Goal: Task Accomplishment & Management: Use online tool/utility

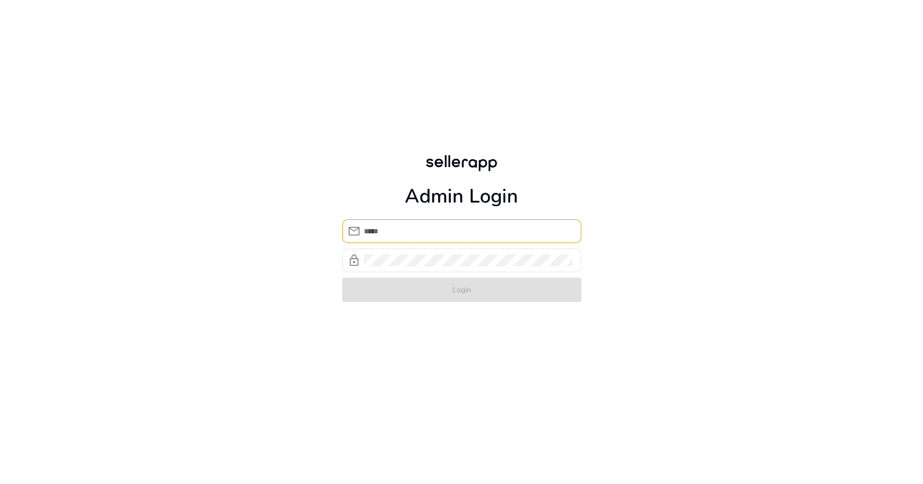
type input "**********"
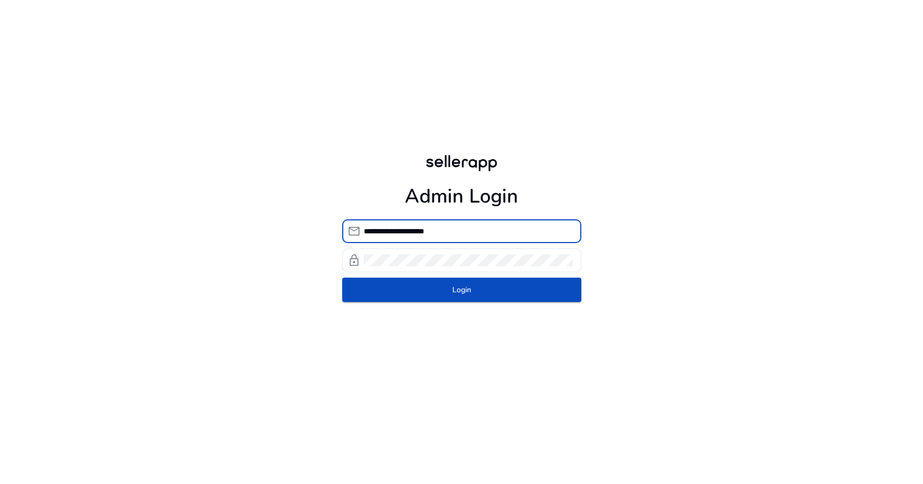
click button "Login" at bounding box center [461, 289] width 239 height 24
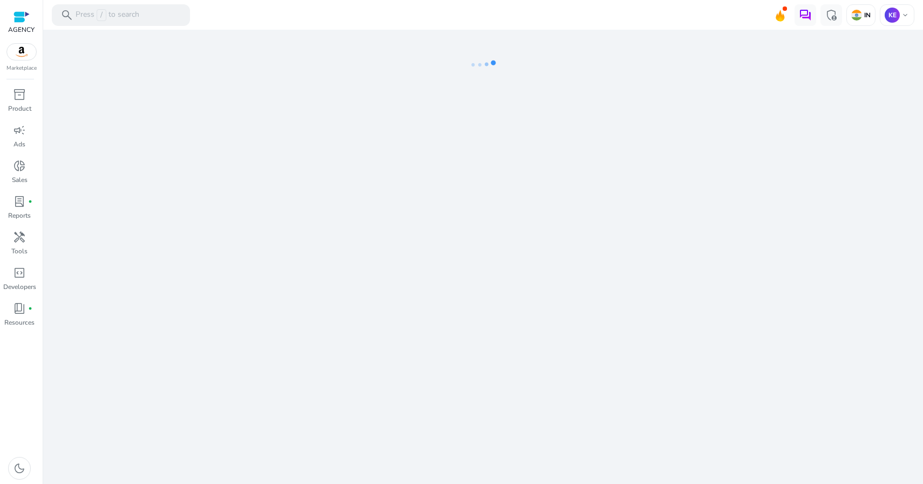
click at [17, 136] on span "campaign" at bounding box center [19, 130] width 13 height 13
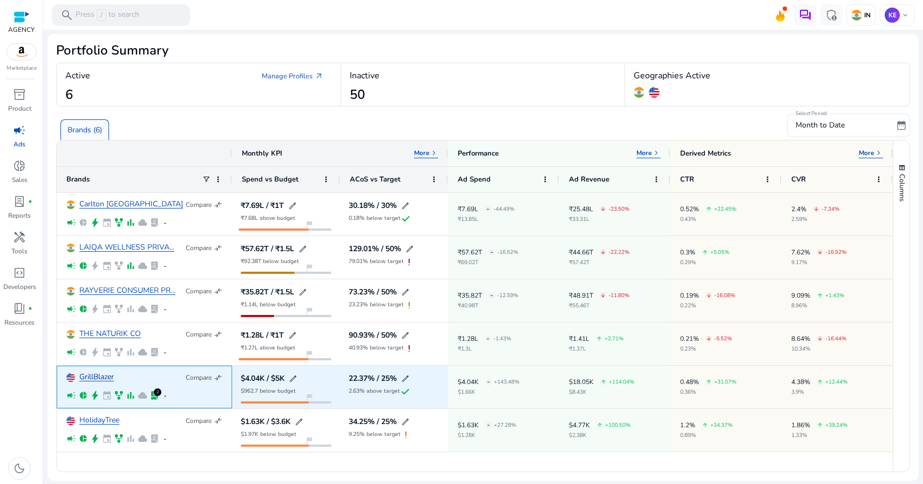
click at [107, 375] on link "GrillBlazer" at bounding box center [96, 377] width 35 height 8
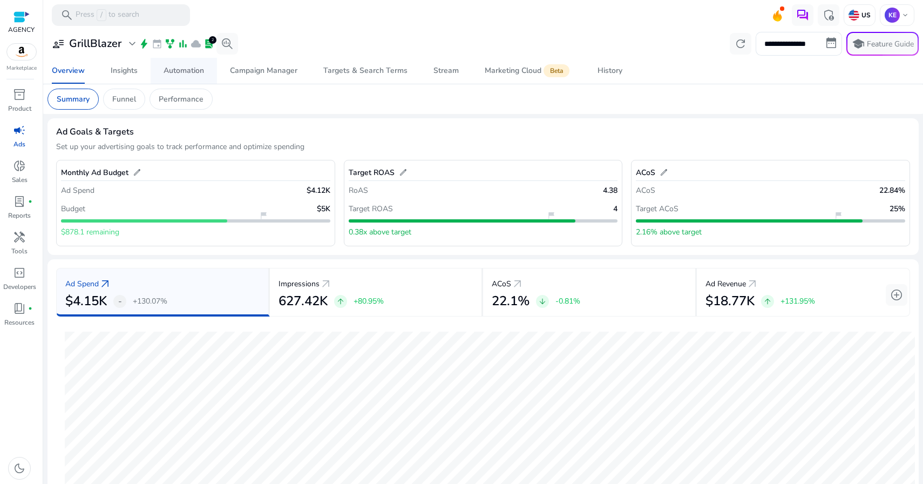
click at [168, 79] on span "Automation" at bounding box center [184, 71] width 40 height 26
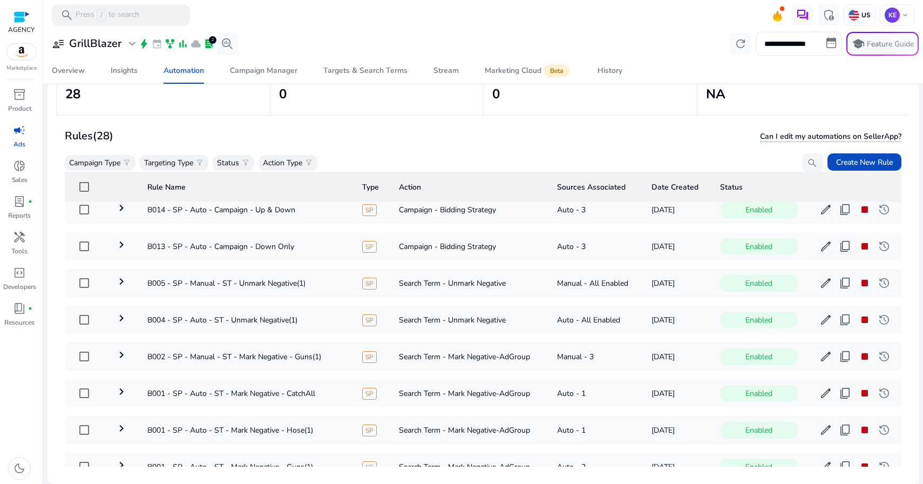
scroll to position [793, 0]
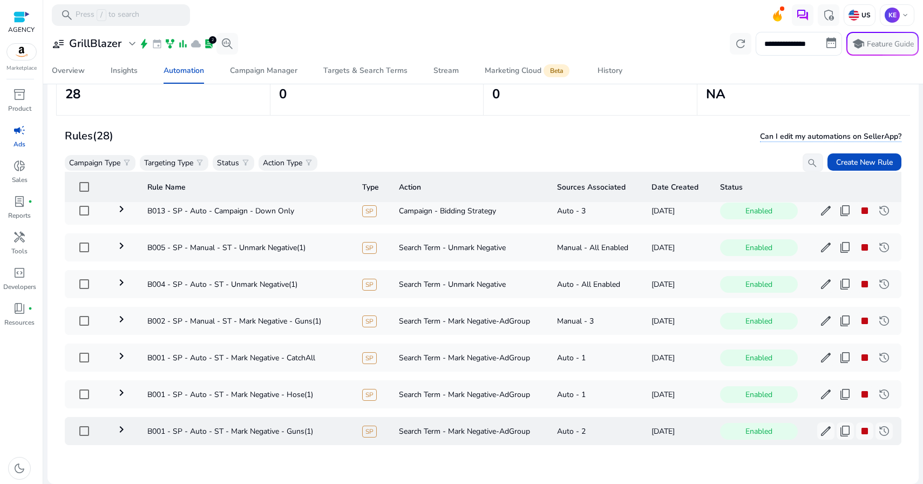
click at [114, 417] on td "keyboard_arrow_right" at bounding box center [122, 431] width 32 height 28
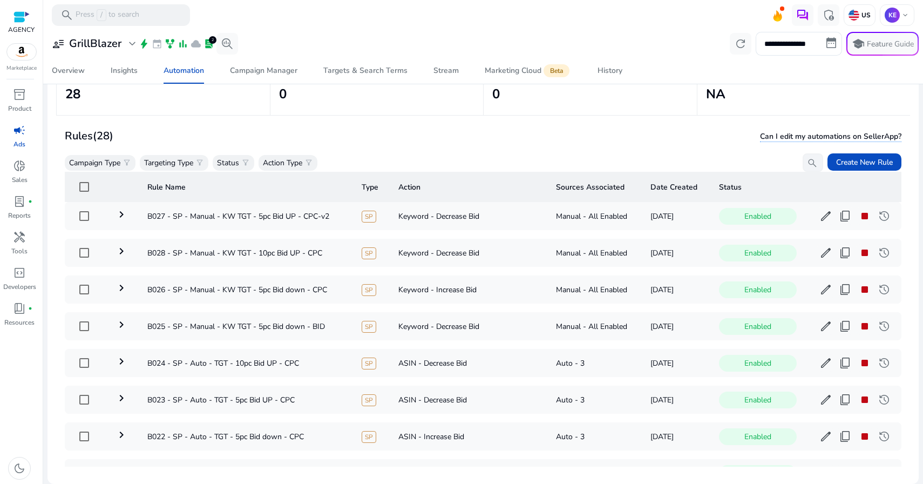
scroll to position [0, 0]
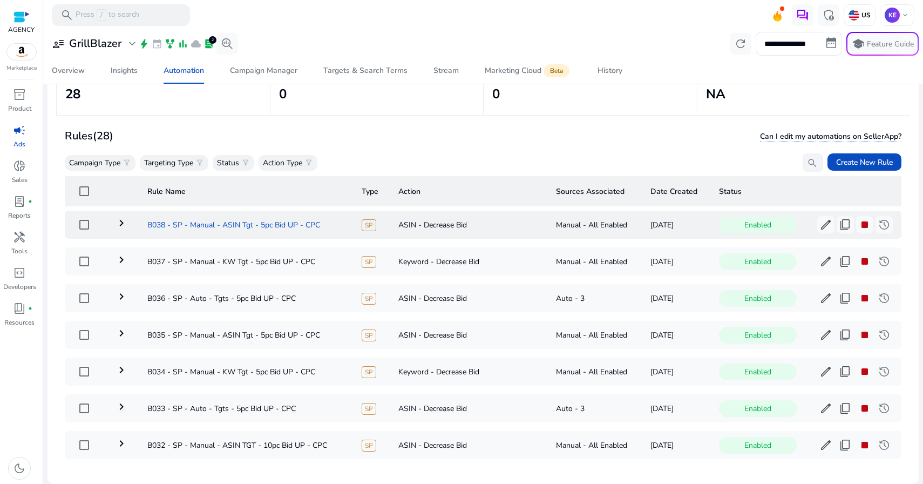
click at [151, 216] on td "B038 - SP - Manual - ASIN Tgt - 5pc Bid UP - CPC" at bounding box center [246, 225] width 214 height 28
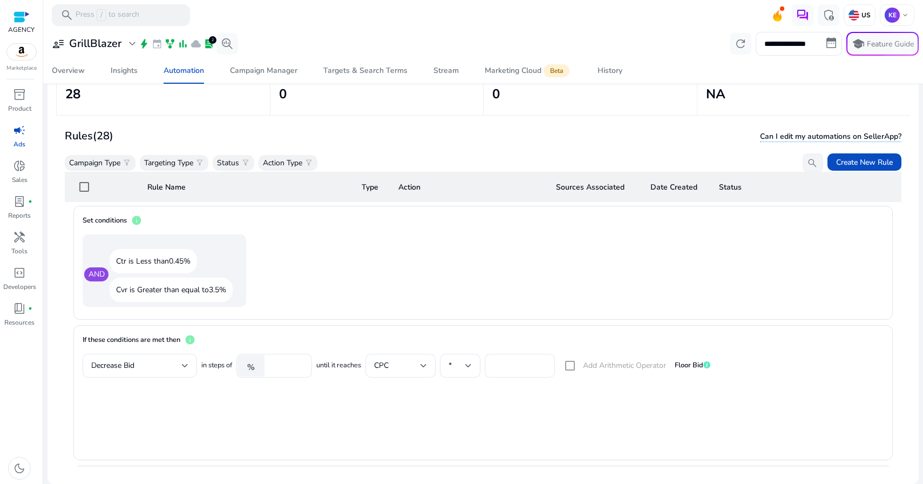
scroll to position [580, 0]
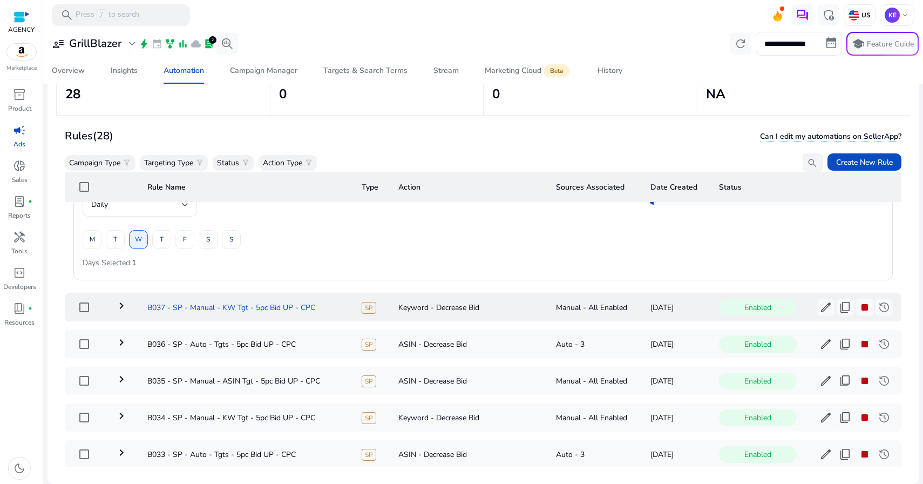
click at [239, 304] on td "B037 - SP - Manual - KW Tgt - 5pc Bid UP - CPC" at bounding box center [246, 307] width 214 height 28
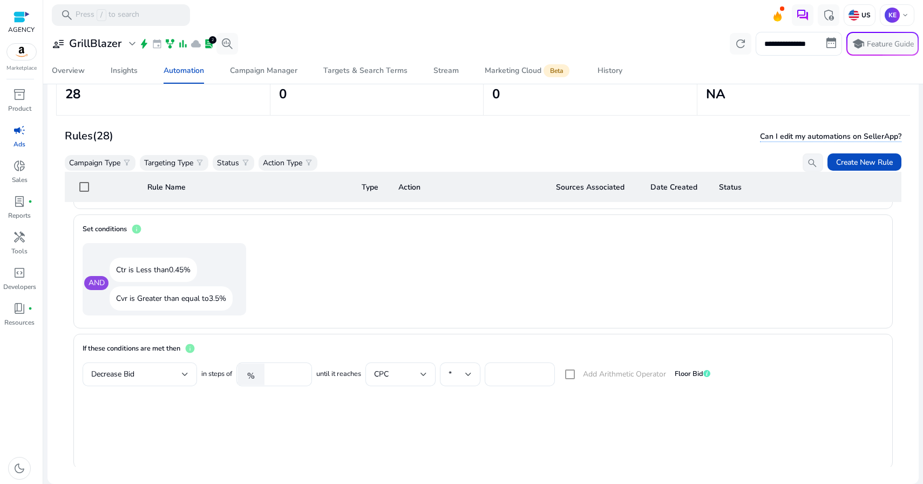
scroll to position [610, 0]
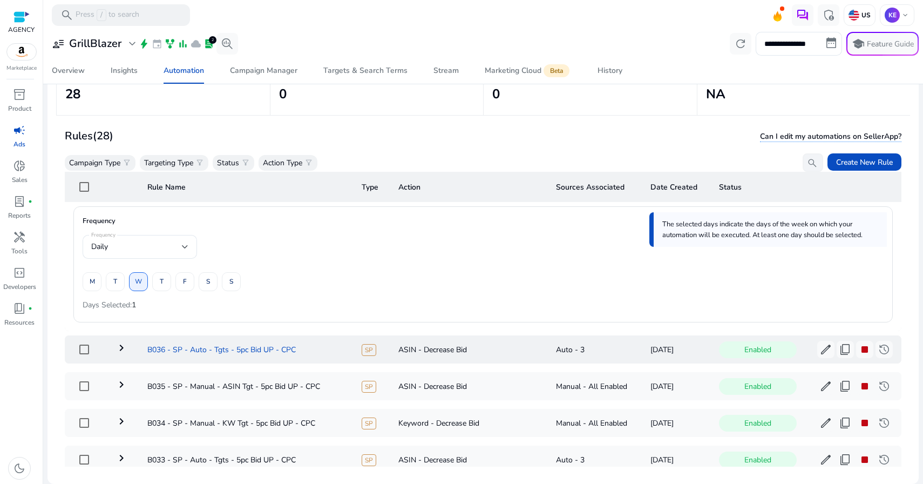
click at [275, 357] on td "B036 - SP - Auto - Tgts - 5pc Bid UP - CPC" at bounding box center [246, 349] width 214 height 28
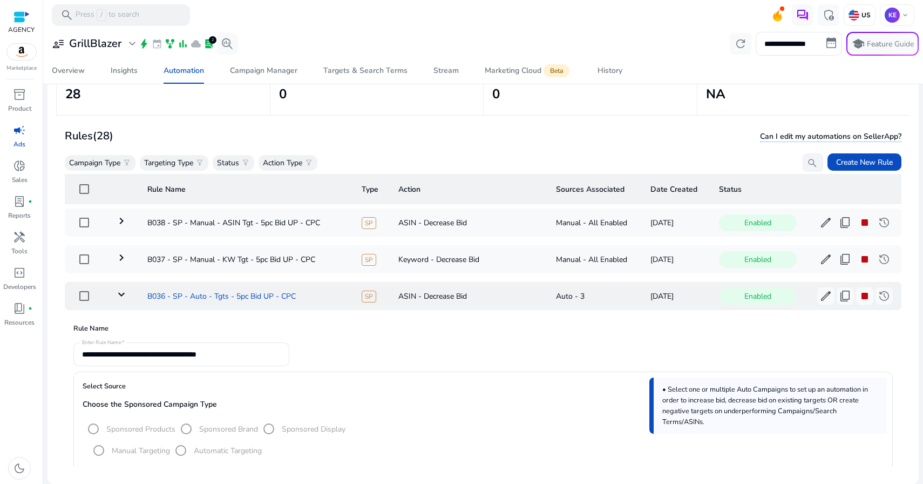
scroll to position [0, 0]
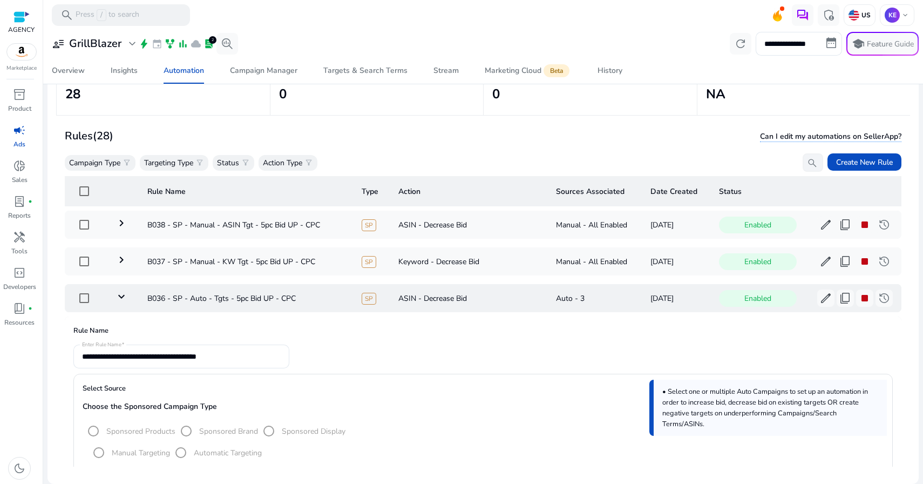
click at [134, 294] on td "keyboard_arrow_down" at bounding box center [122, 298] width 32 height 28
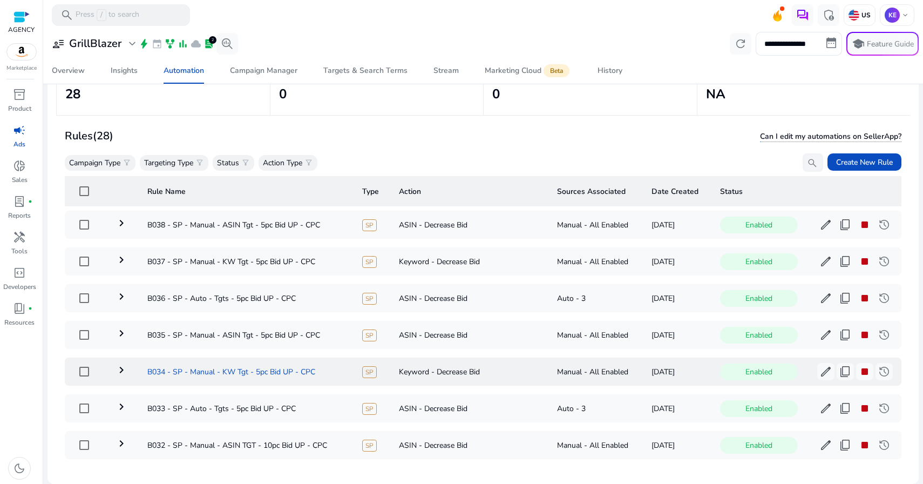
scroll to position [1, 0]
click at [146, 336] on td "B035 - SP - Manual - ASIN Tgt - 5pc Bid UP - CPC" at bounding box center [246, 334] width 215 height 28
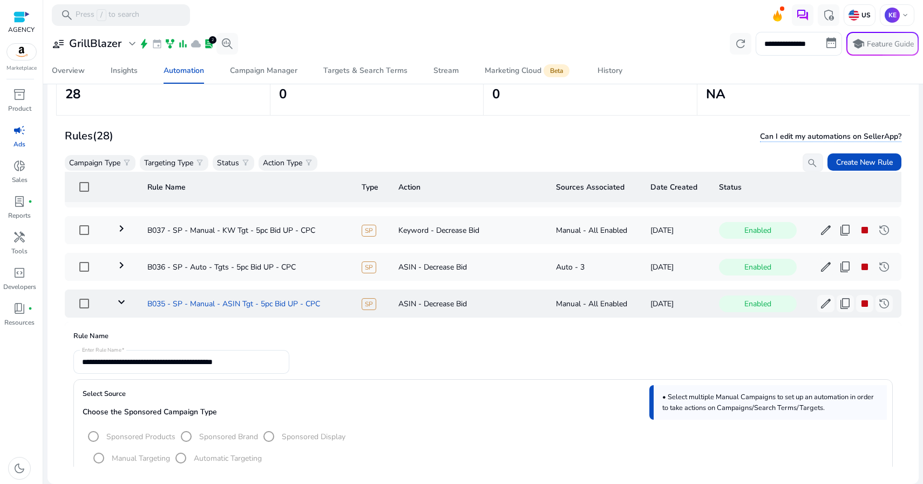
scroll to position [29, 0]
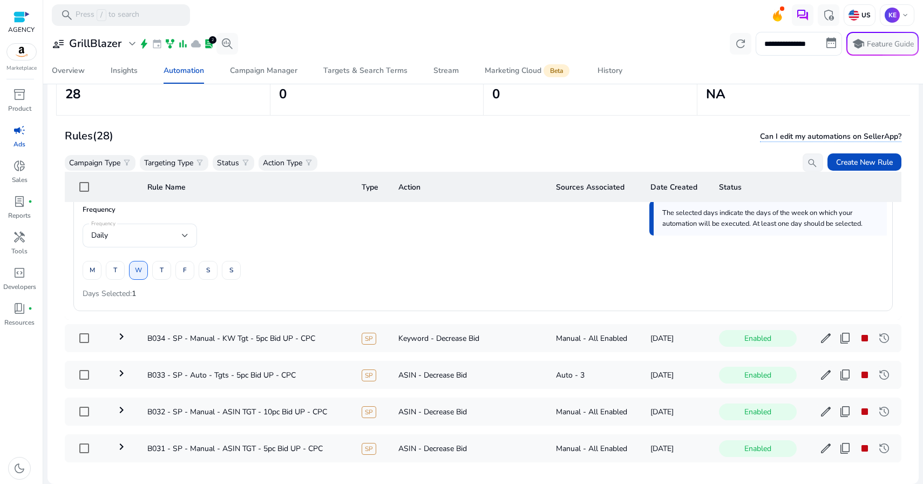
click at [146, 336] on td "B034 - SP - Manual - KW Tgt - 5pc Bid UP - CPC" at bounding box center [246, 338] width 214 height 28
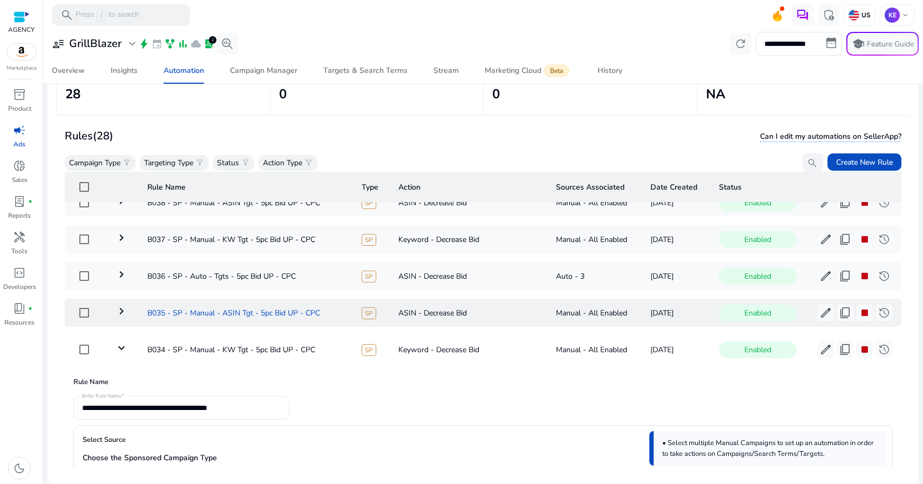
scroll to position [0, 0]
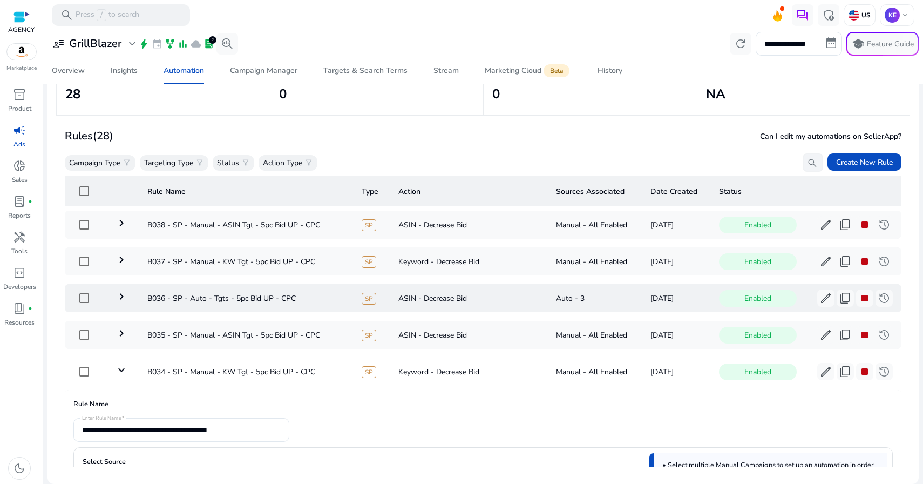
click at [130, 290] on td "keyboard_arrow_right" at bounding box center [122, 298] width 32 height 28
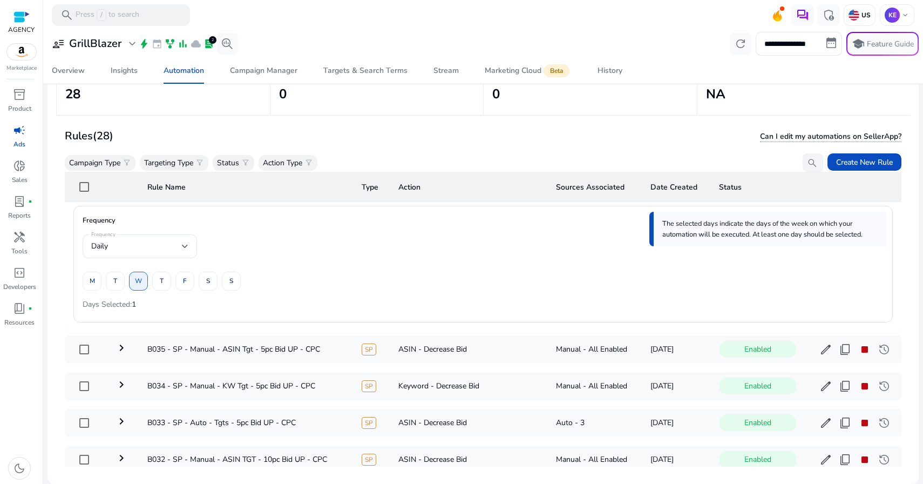
scroll to position [1148, 0]
click at [160, 382] on td "B034 - SP - Manual - KW Tgt - 5pc Bid UP - CPC" at bounding box center [246, 388] width 214 height 28
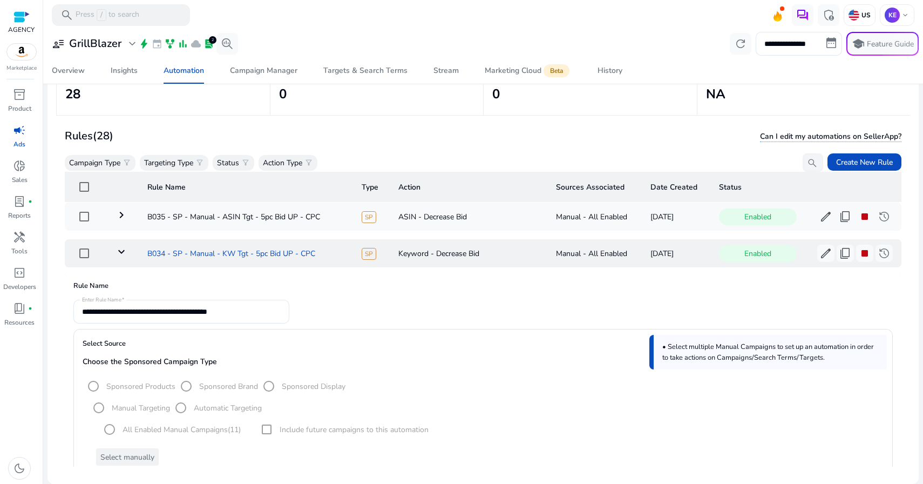
scroll to position [119, 0]
click at [128, 253] on mat-icon "keyboard_arrow_down" at bounding box center [121, 250] width 13 height 13
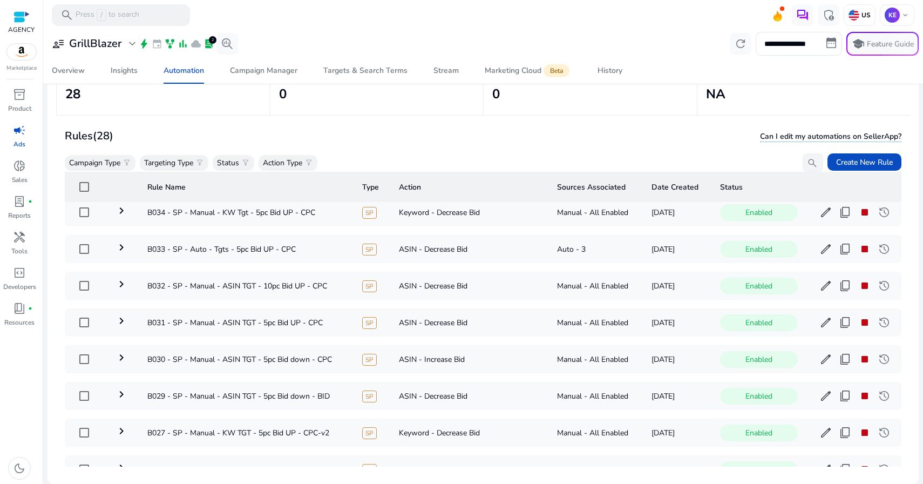
scroll to position [160, 0]
click at [135, 281] on td "keyboard_arrow_right" at bounding box center [122, 284] width 32 height 28
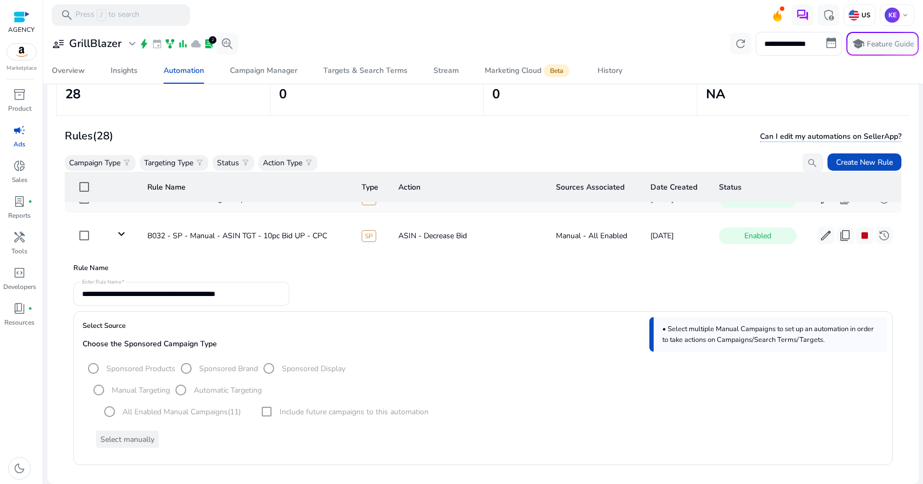
scroll to position [207, 0]
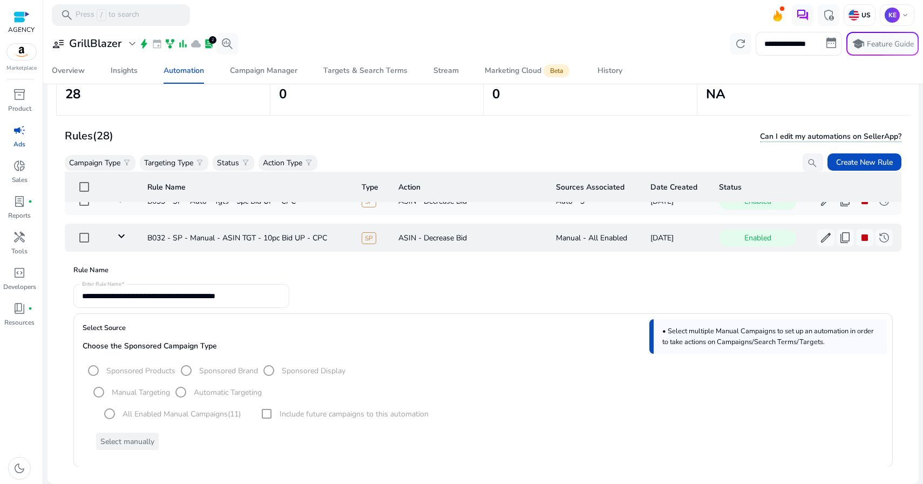
click at [128, 246] on td "keyboard_arrow_down" at bounding box center [122, 237] width 32 height 28
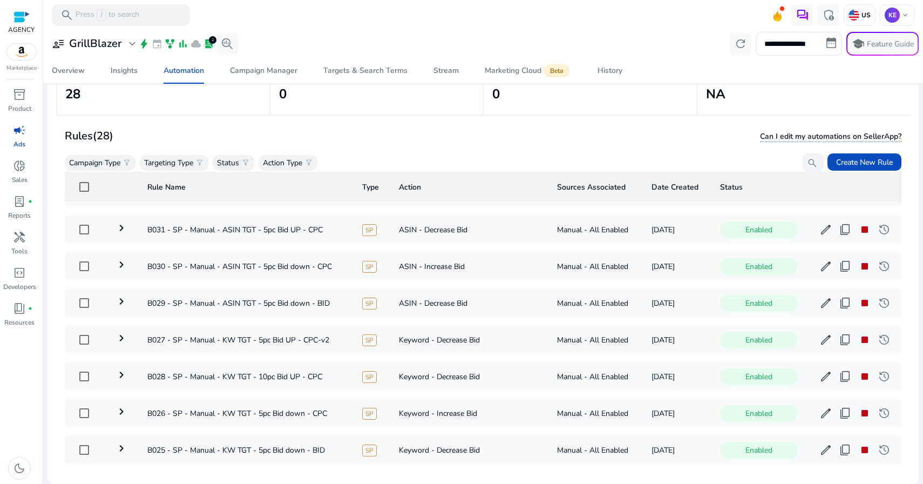
scroll to position [259, 0]
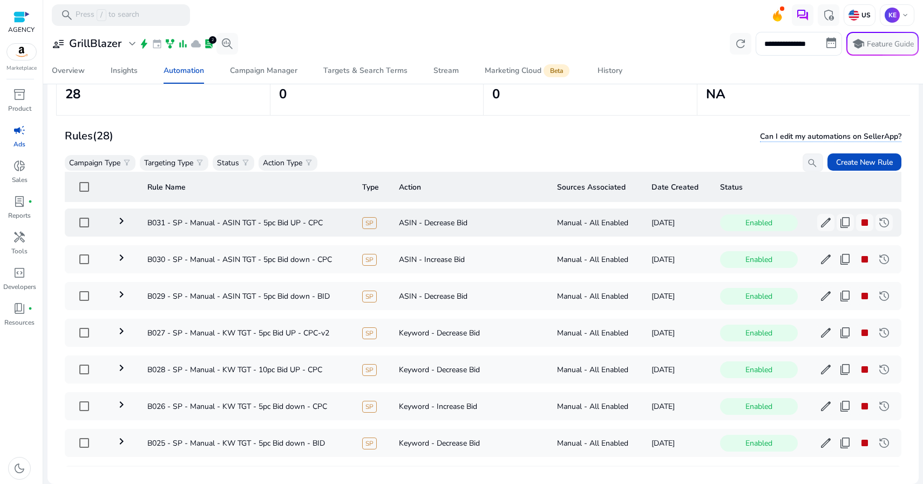
click at [127, 219] on mat-icon "keyboard_arrow_right" at bounding box center [121, 220] width 13 height 13
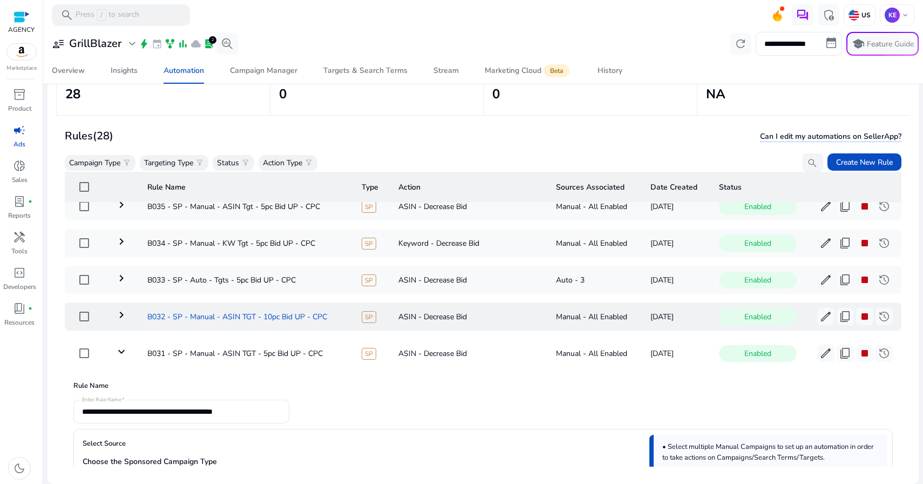
scroll to position [129, 0]
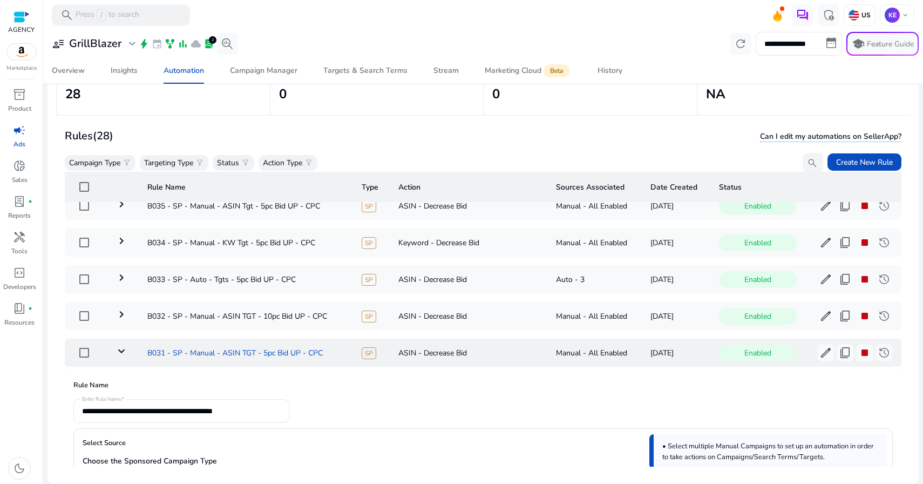
click at [147, 348] on td "B031 - SP - Manual - ASIN TGT - 5pc Bid UP - CPC" at bounding box center [246, 352] width 214 height 28
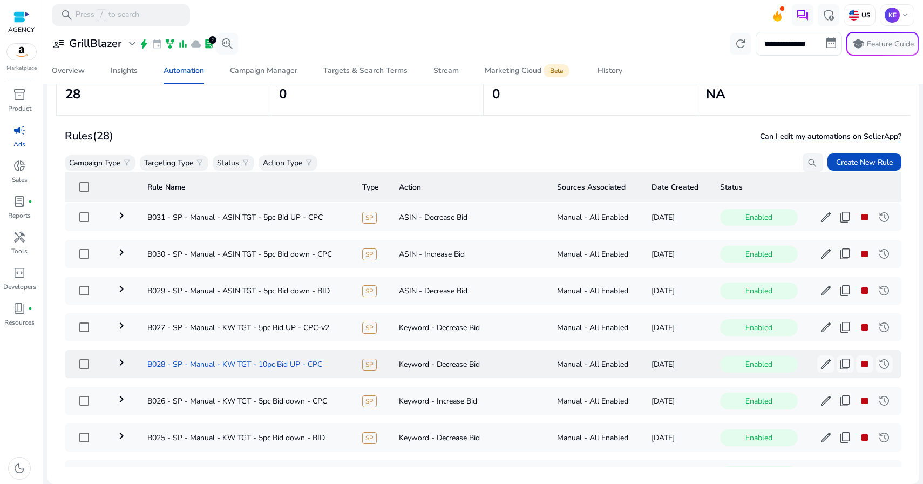
scroll to position [257, 0]
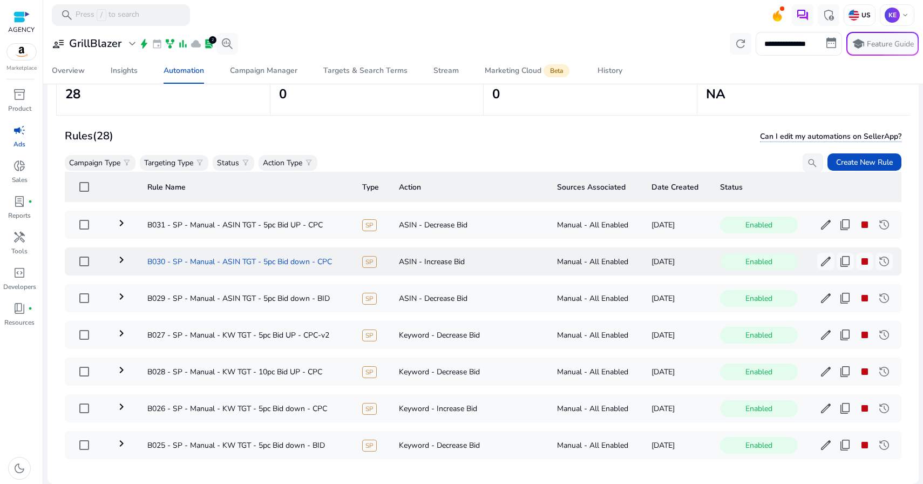
click at [147, 252] on td "B030 - SP - Manual - ASIN TGT - 5pc Bid down - CPC" at bounding box center [246, 261] width 215 height 28
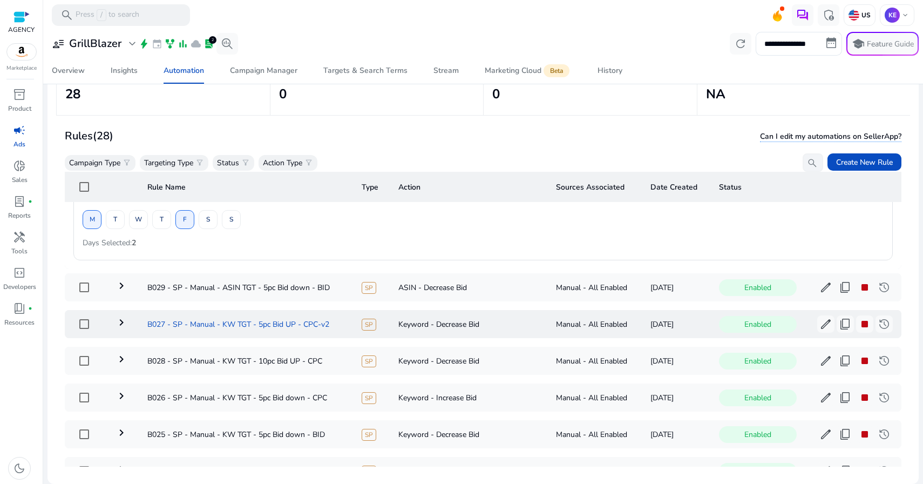
scroll to position [1441, 0]
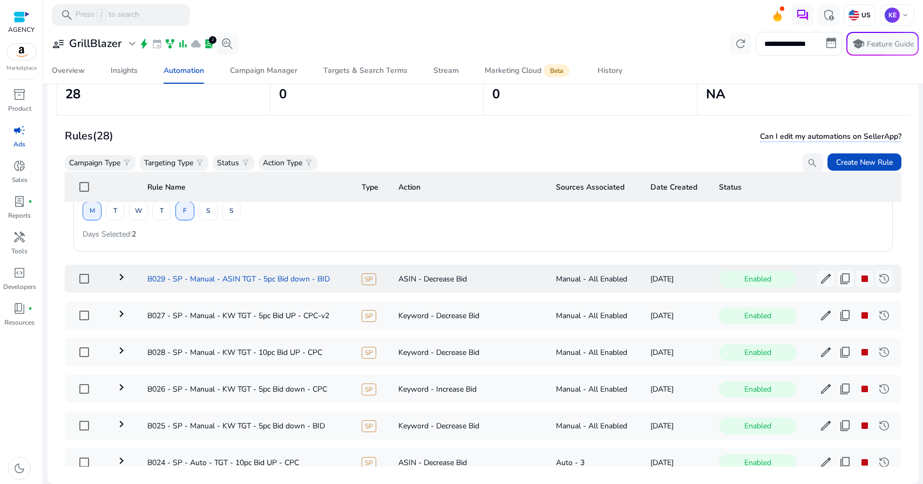
click at [207, 287] on td "B029 - SP - Manual - ASIN TGT - 5pc Bid down - BID" at bounding box center [246, 278] width 214 height 28
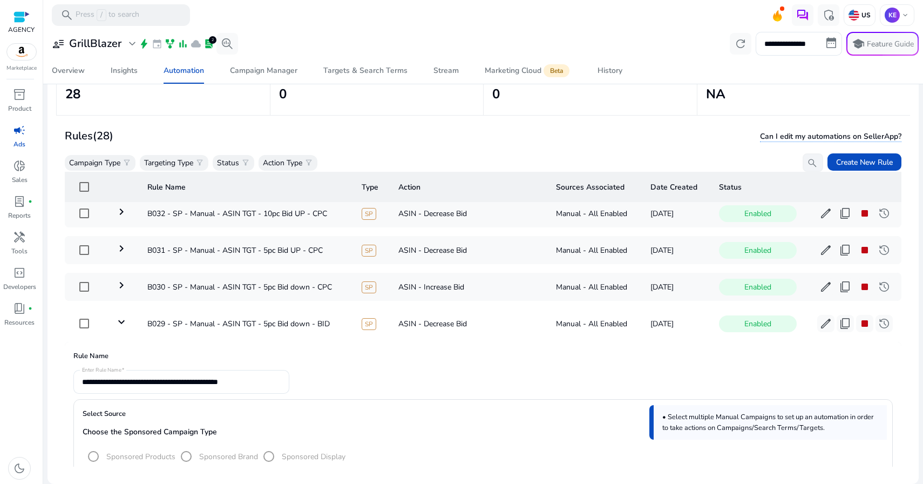
scroll to position [225, 0]
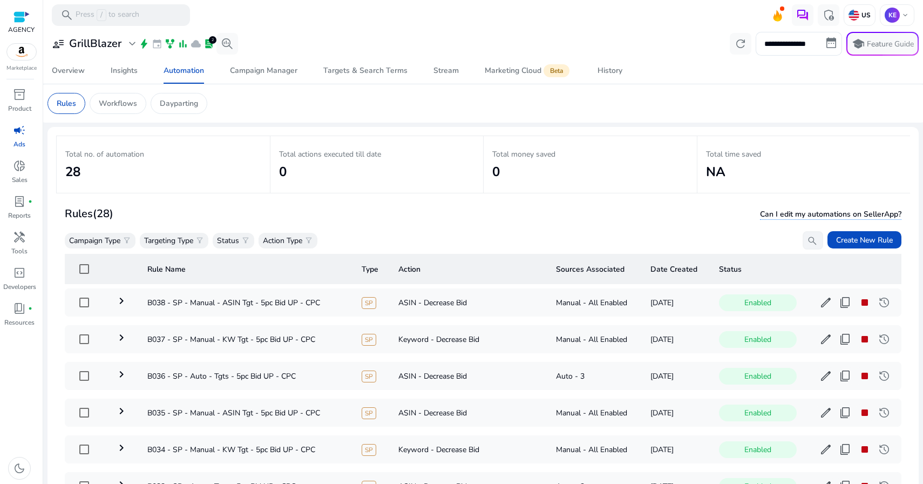
scroll to position [225, 0]
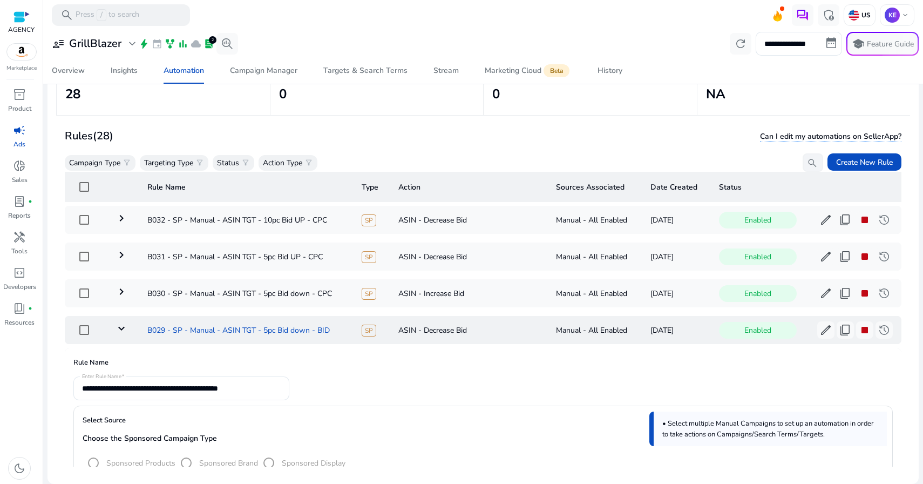
click at [279, 334] on td "B029 - SP - Manual - ASIN TGT - 5pc Bid down - BID" at bounding box center [246, 330] width 214 height 28
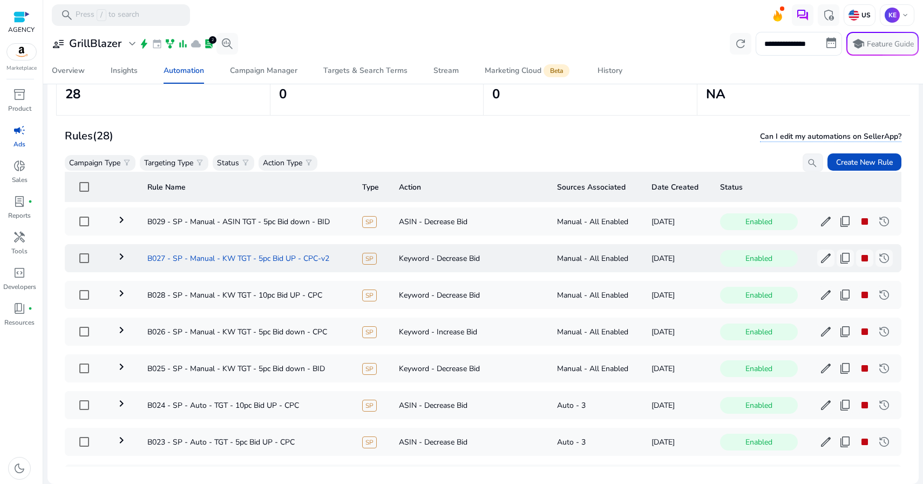
scroll to position [331, 0]
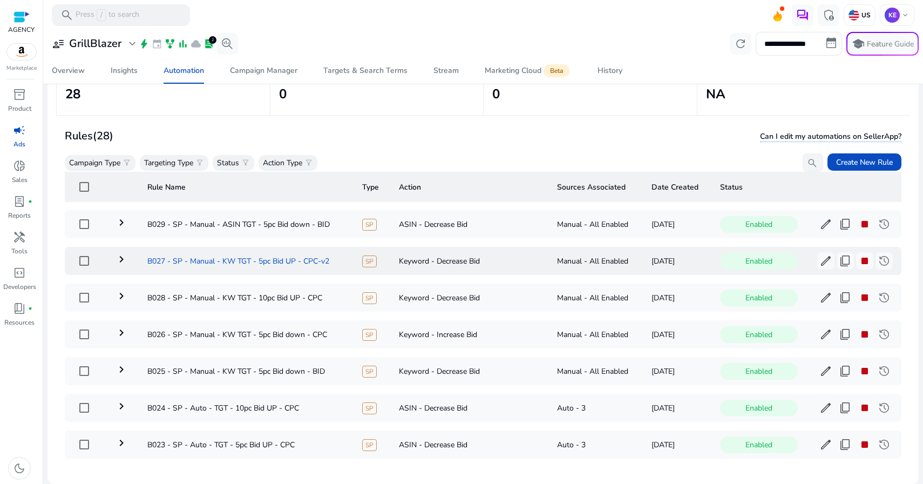
click at [213, 263] on td "B027 - SP - Manual - KW TGT - 5pc Bid UP - CPC-v2" at bounding box center [246, 261] width 215 height 28
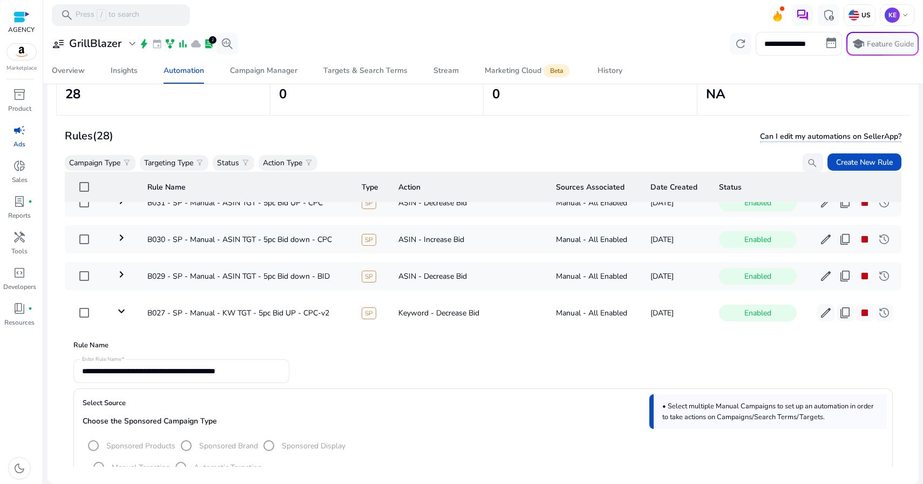
scroll to position [266, 0]
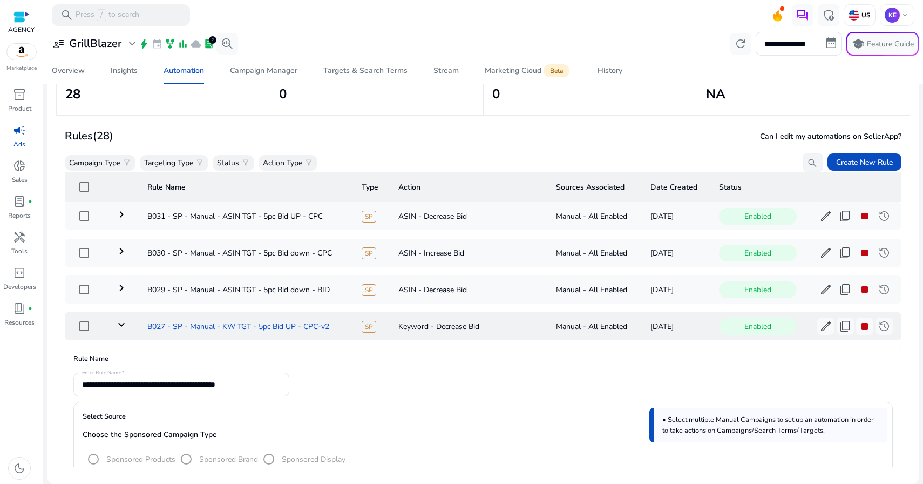
click at [258, 318] on td "B027 - SP - Manual - KW TGT - 5pc Bid UP - CPC-v2" at bounding box center [246, 326] width 214 height 28
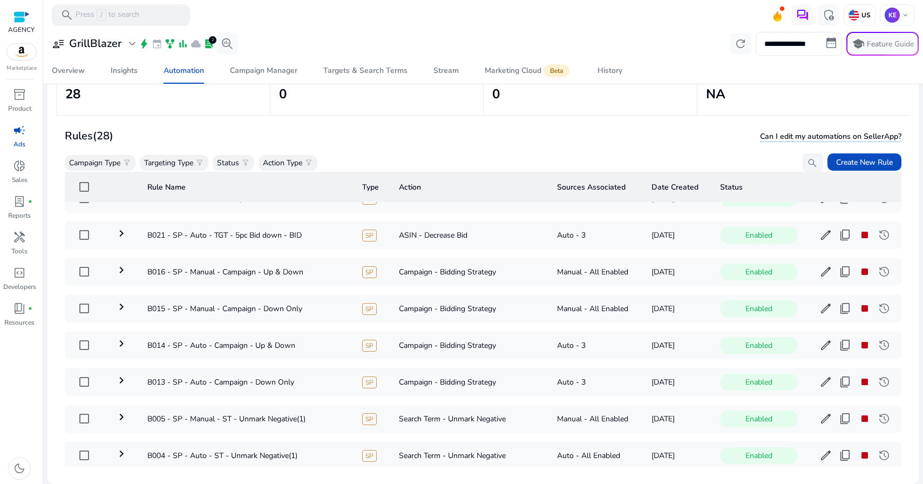
scroll to position [628, 0]
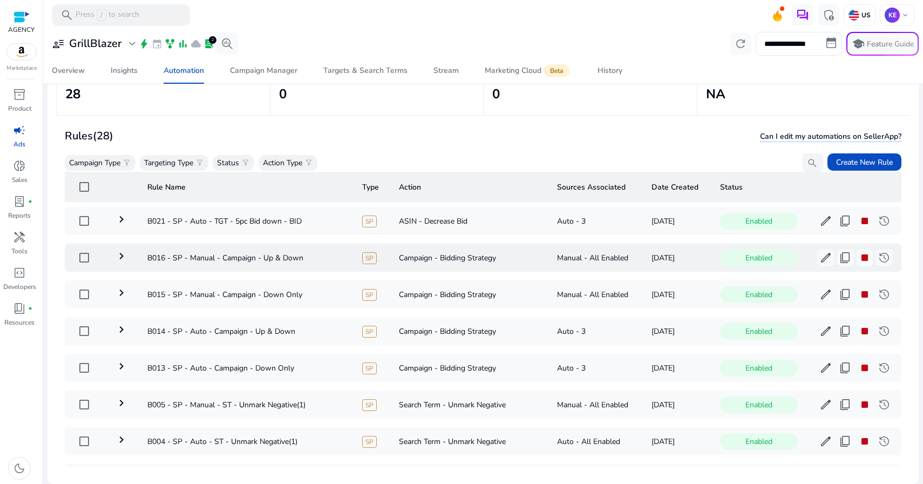
click at [125, 254] on mat-icon "keyboard_arrow_right" at bounding box center [121, 255] width 13 height 13
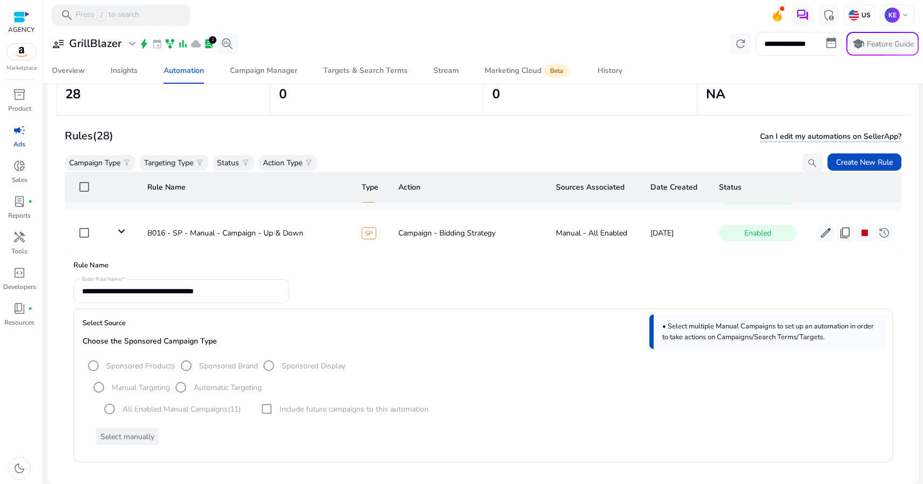
scroll to position [653, 0]
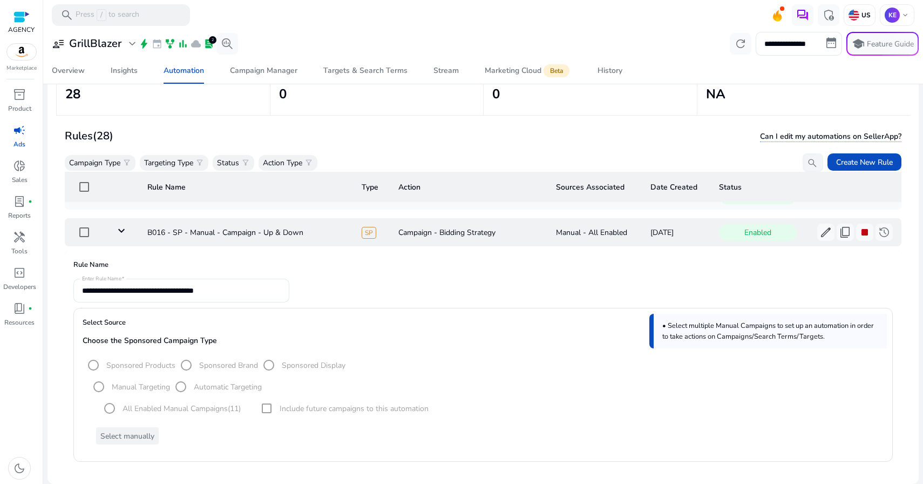
click at [129, 242] on td "keyboard_arrow_down" at bounding box center [122, 232] width 32 height 28
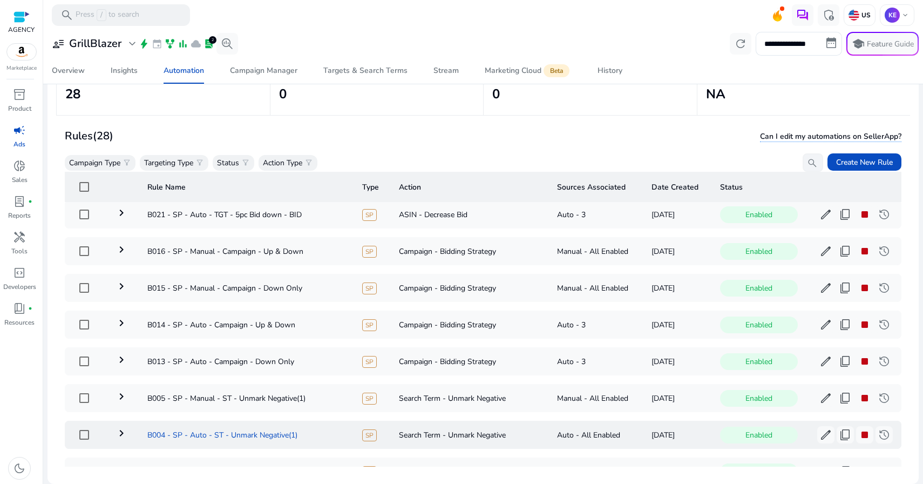
scroll to position [634, 0]
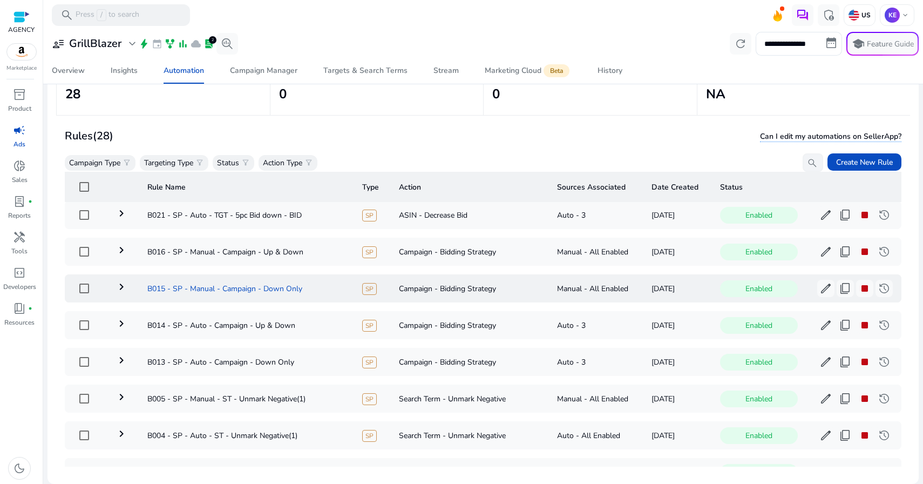
click at [179, 291] on td "B015 - SP - Manual - Campaign - Down Only" at bounding box center [246, 288] width 215 height 28
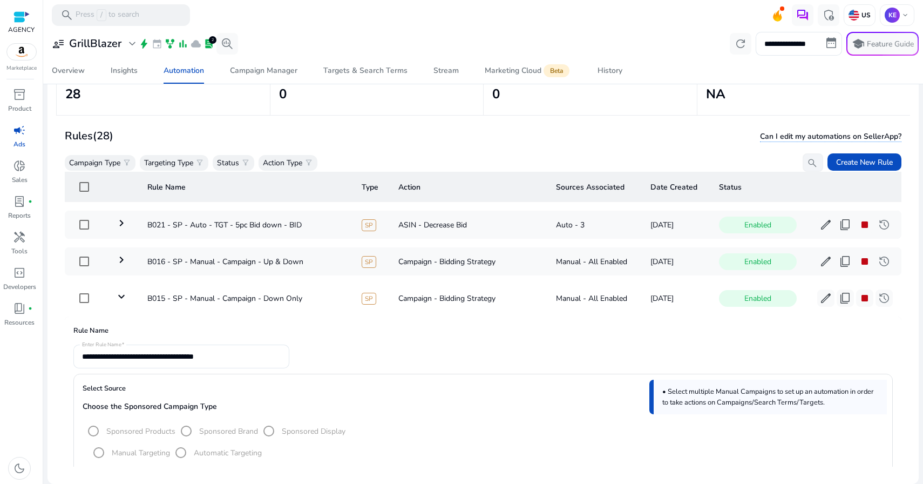
scroll to position [622, 0]
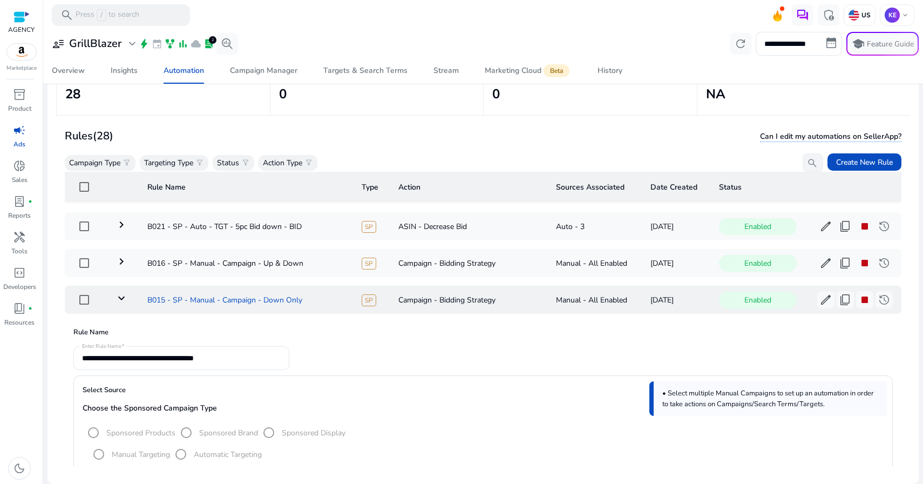
click at [251, 306] on td "B015 - SP - Manual - Campaign - Down Only" at bounding box center [246, 300] width 214 height 28
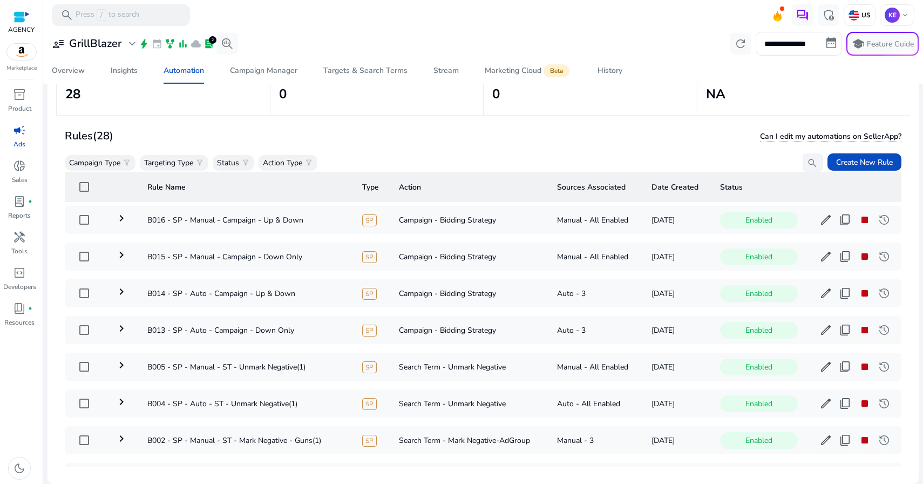
scroll to position [654, 0]
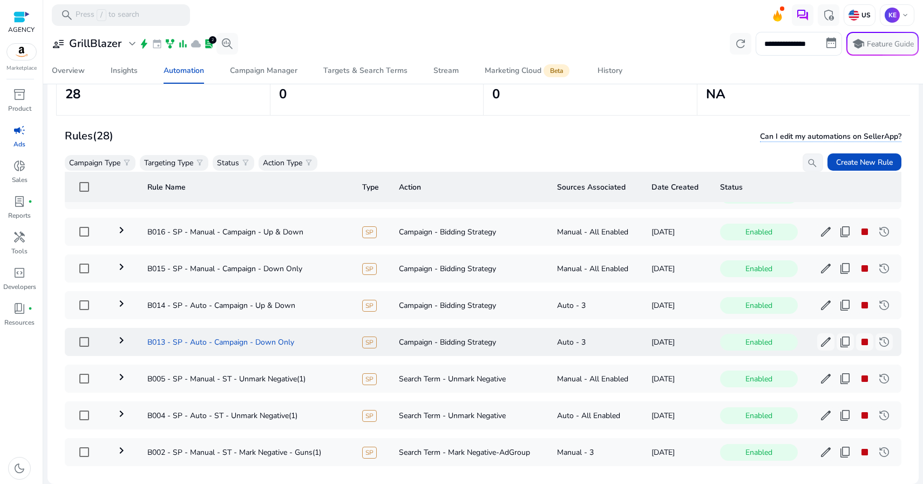
click at [256, 345] on td "B013 - SP - Auto - Campaign - Down Only" at bounding box center [246, 342] width 215 height 28
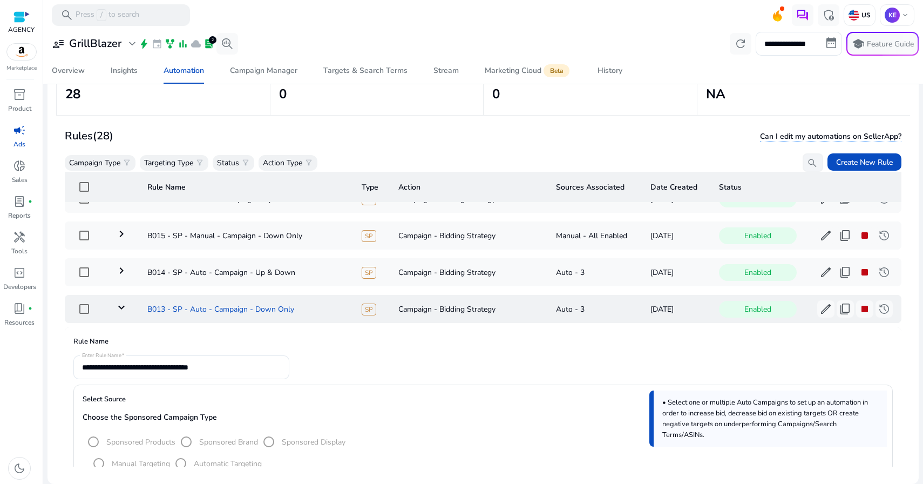
scroll to position [679, 0]
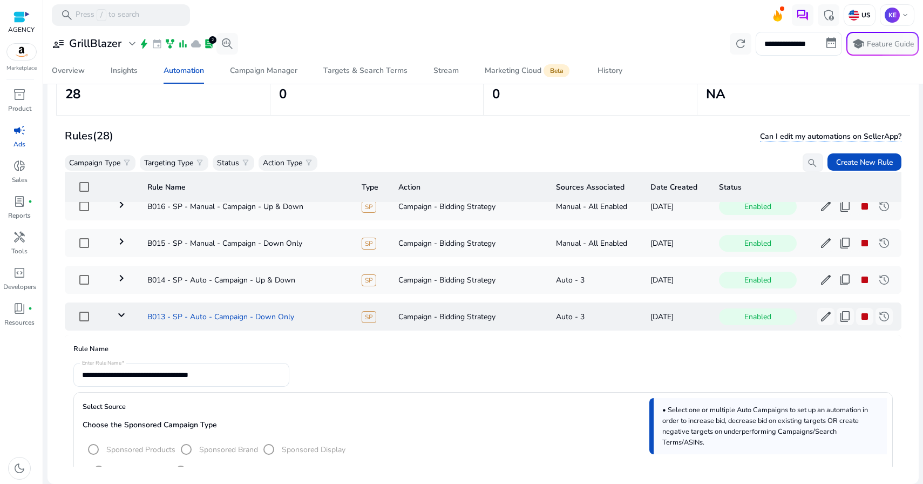
click at [205, 308] on td "B013 - SP - Auto - Campaign - Down Only" at bounding box center [246, 316] width 214 height 28
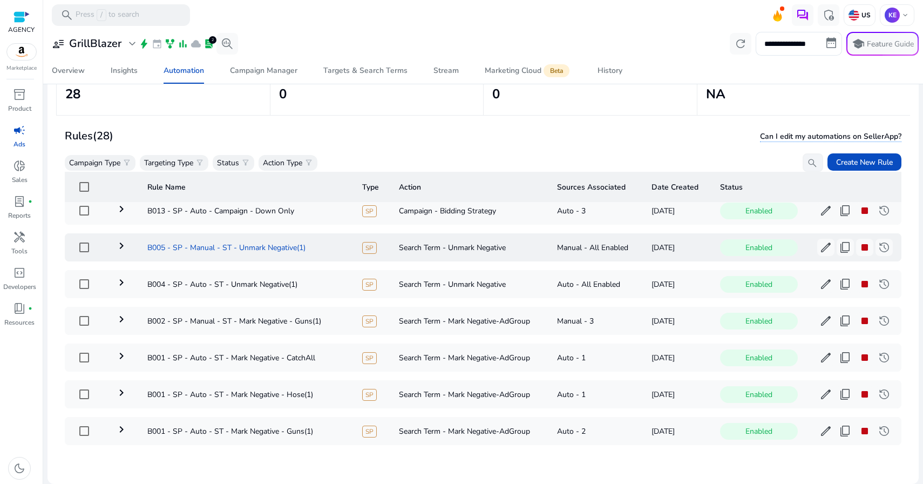
scroll to position [788, 0]
click at [208, 241] on td "B005 - SP - Manual - ST - Unmark Negative(1)" at bounding box center [246, 247] width 215 height 28
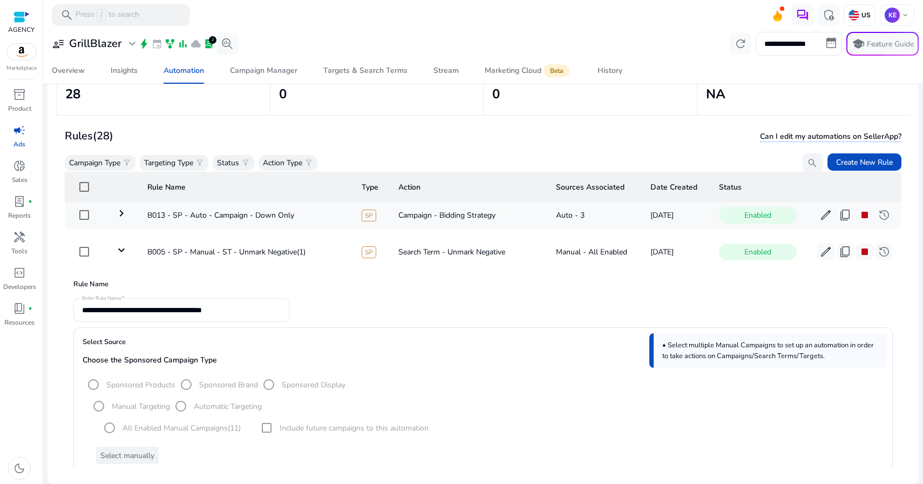
scroll to position [780, 0]
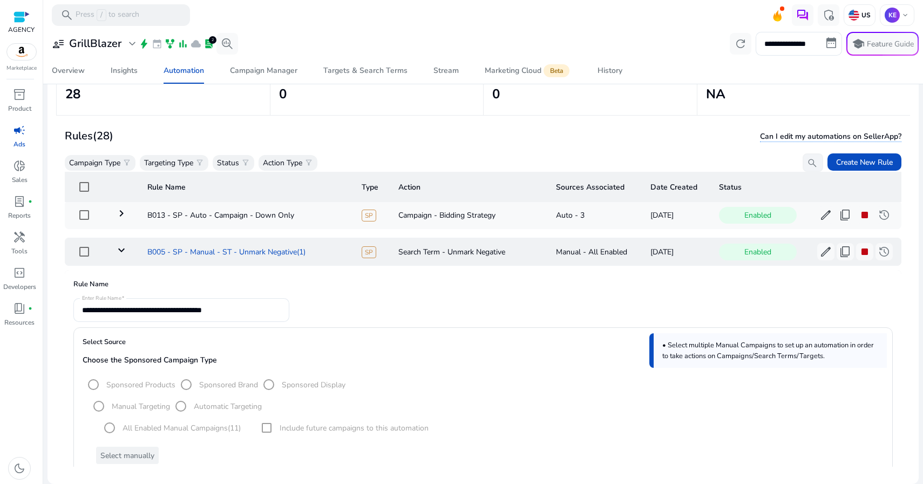
click at [192, 257] on td "B005 - SP - Manual - ST - Unmark Negative(1)" at bounding box center [246, 251] width 214 height 28
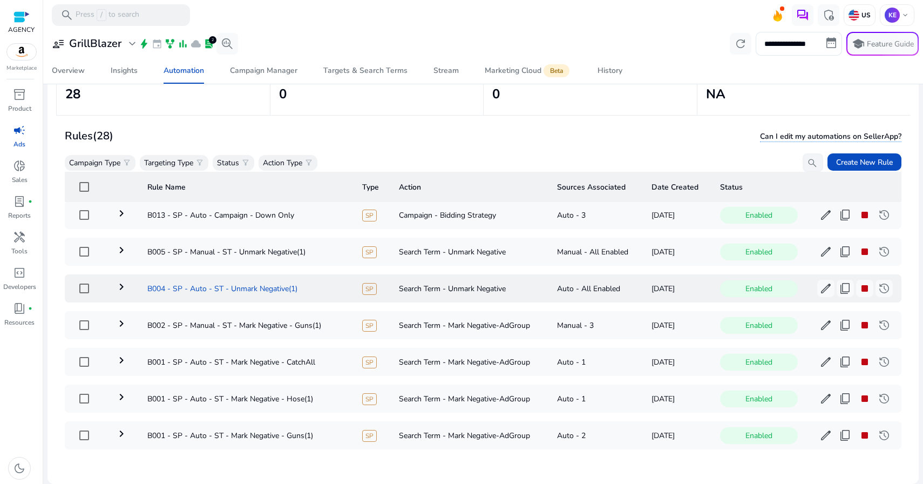
scroll to position [793, 0]
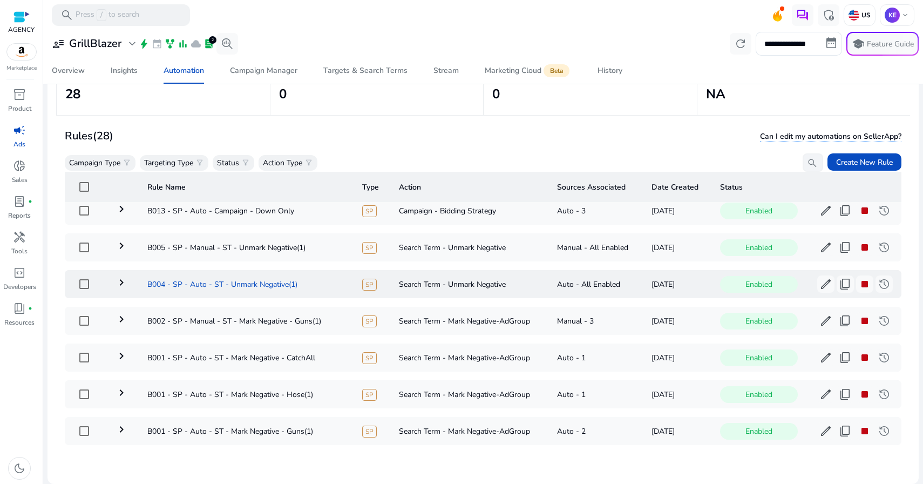
click at [196, 284] on td "B004 - SP - Auto - ST - Unmark Negative(1)" at bounding box center [246, 284] width 215 height 28
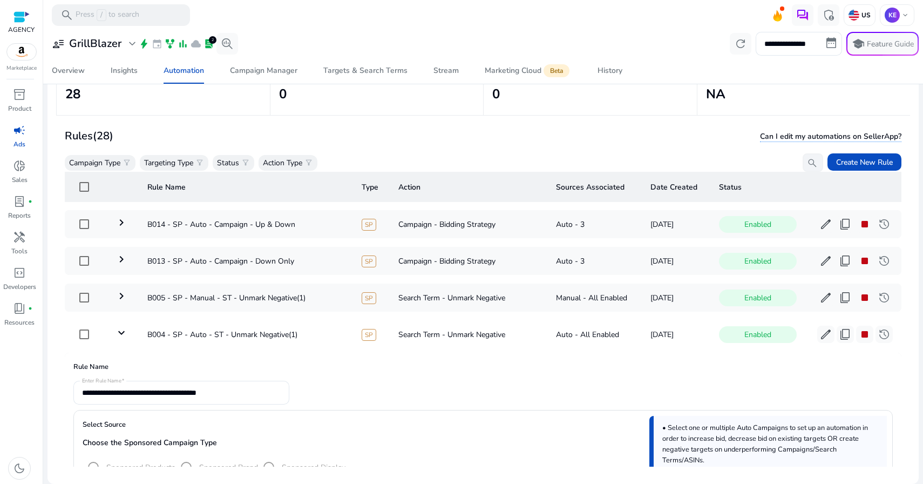
scroll to position [734, 0]
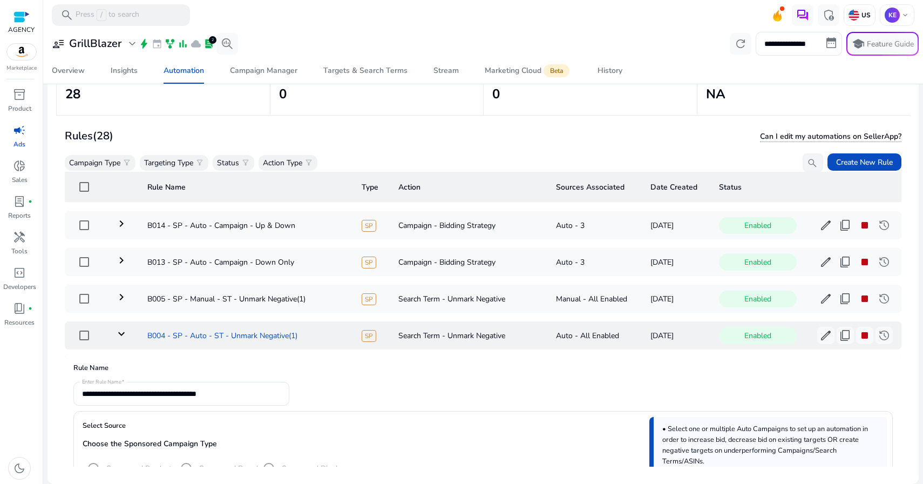
click at [187, 327] on td "B004 - SP - Auto - ST - Unmark Negative(1)" at bounding box center [246, 335] width 214 height 28
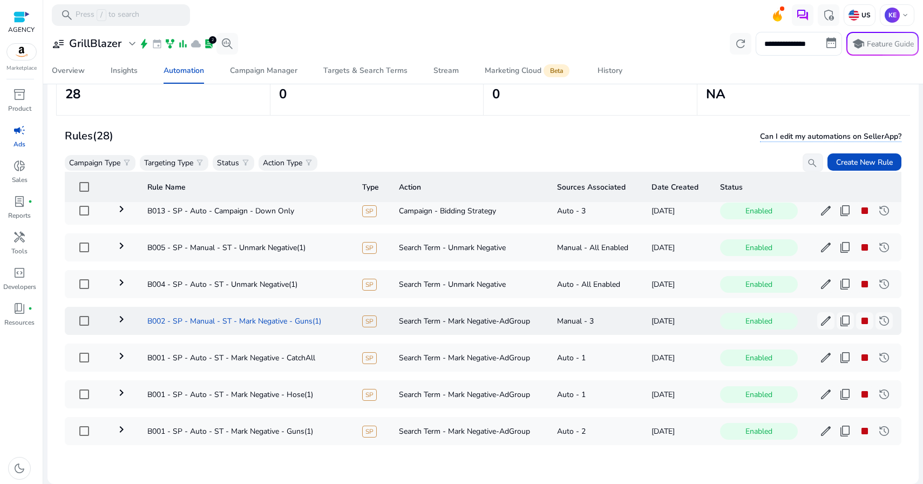
scroll to position [793, 0]
click at [230, 311] on td "B002 - SP - Manual - ST - Mark Negative - Guns(1)" at bounding box center [246, 321] width 215 height 28
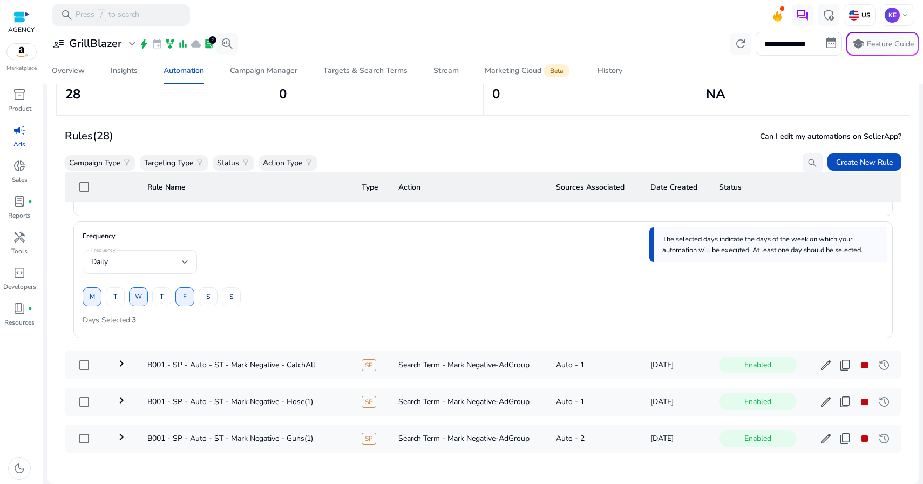
scroll to position [2238, 0]
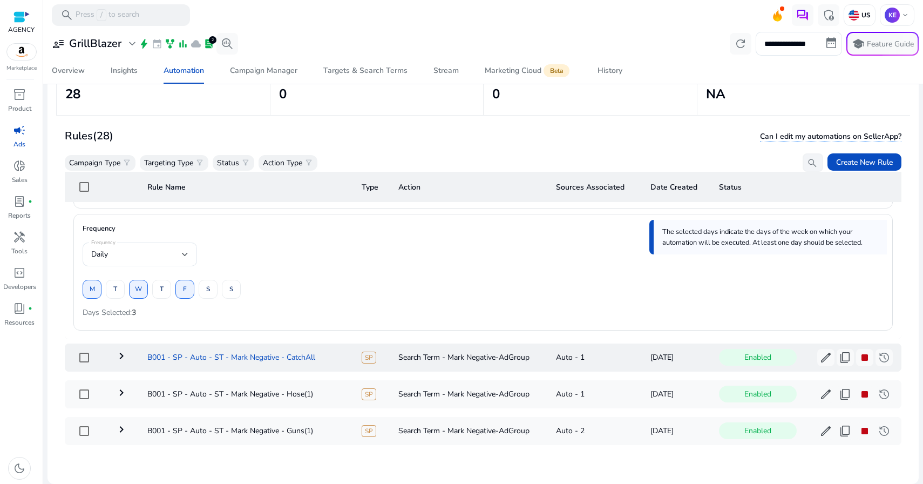
click at [318, 352] on td "B001 - SP - Auto - ST - Mark Negative - CatchAll" at bounding box center [246, 357] width 214 height 28
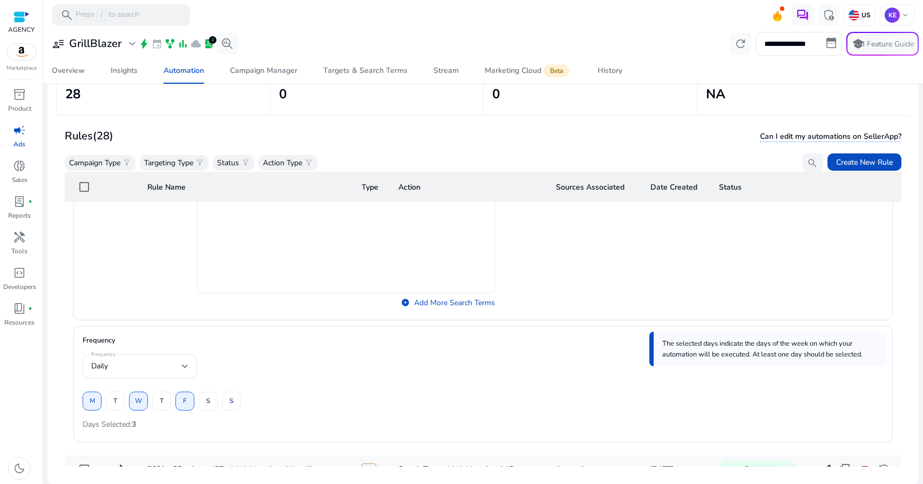
scroll to position [2056, 0]
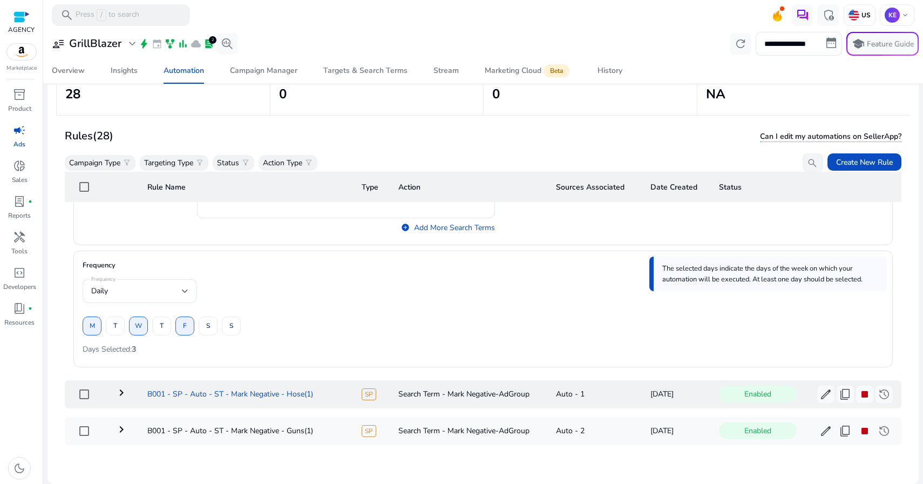
click at [251, 380] on td "B001 - SP - Auto - ST - Mark Negative - Hose(1)" at bounding box center [246, 394] width 214 height 28
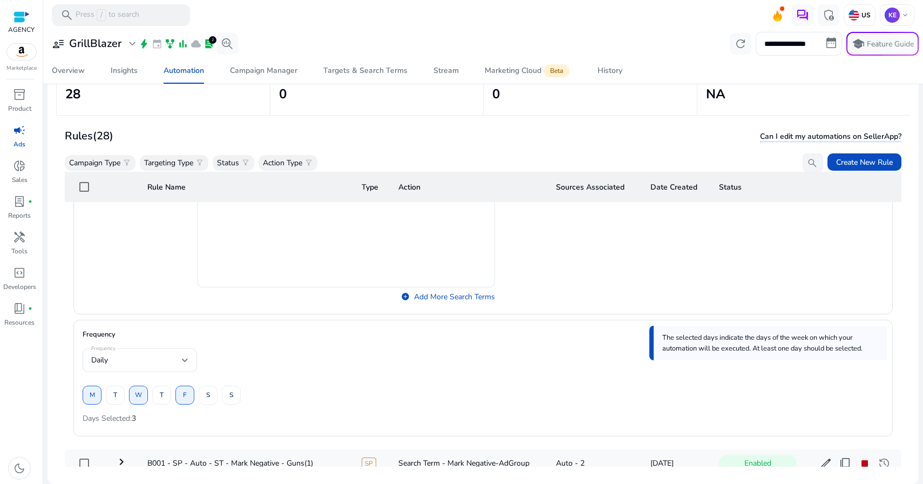
scroll to position [2238, 0]
